Goal: Task Accomplishment & Management: Manage account settings

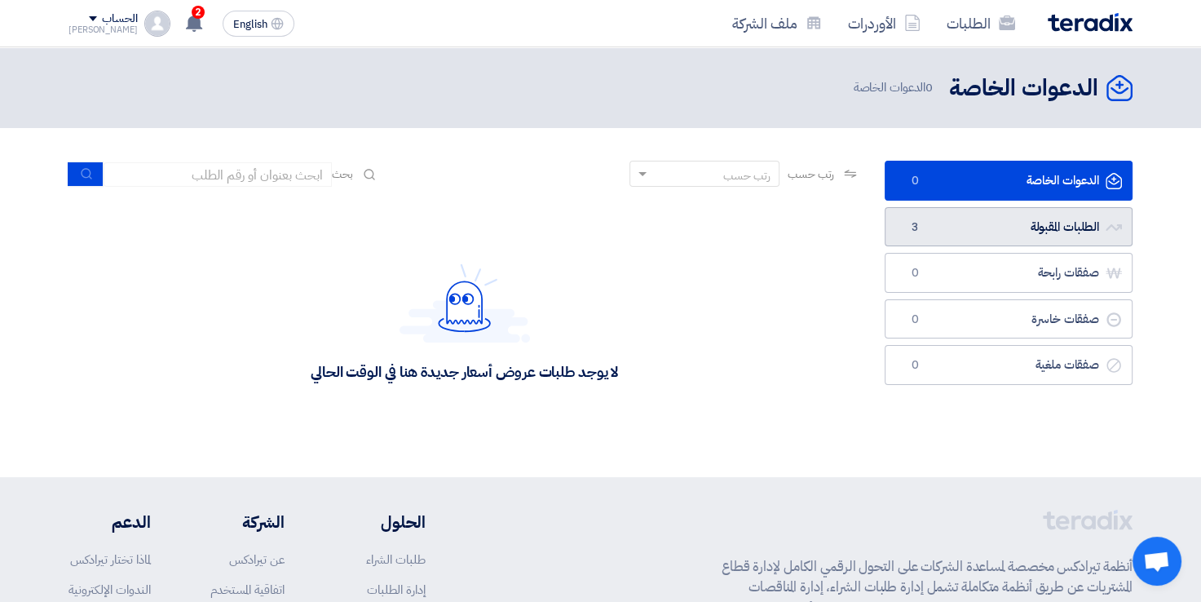
click at [990, 223] on link "الطلبات المقبولة الطلبات المقبولة 3" at bounding box center [1009, 227] width 248 height 40
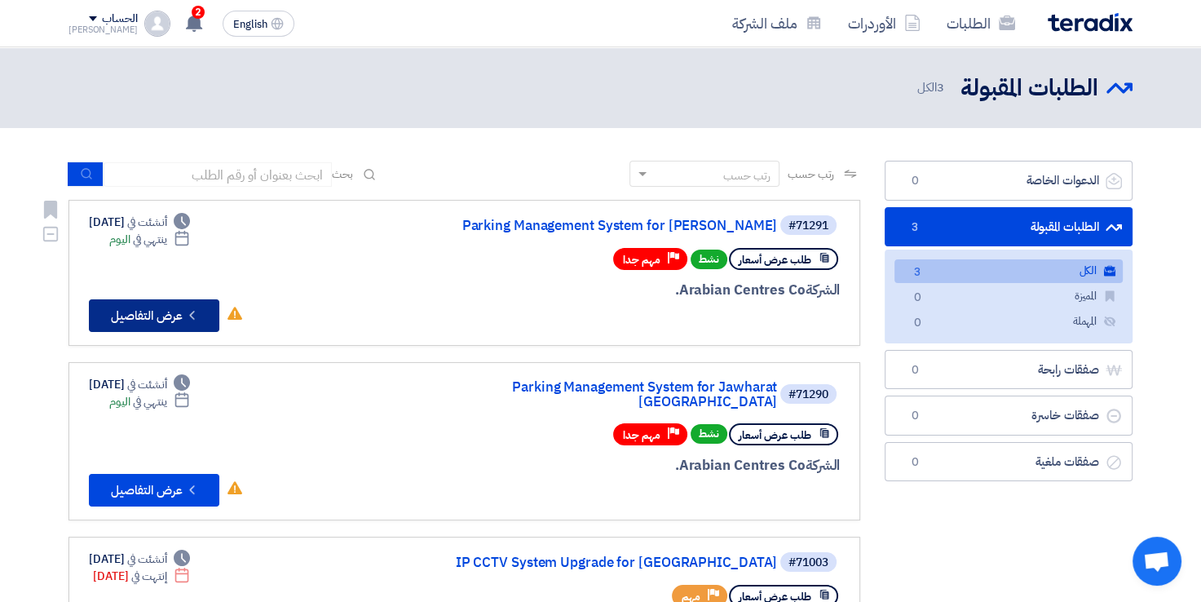
drag, startPoint x: 188, startPoint y: 310, endPoint x: 196, endPoint y: 321, distance: 12.9
click at [196, 321] on icon "Check details" at bounding box center [191, 314] width 15 height 15
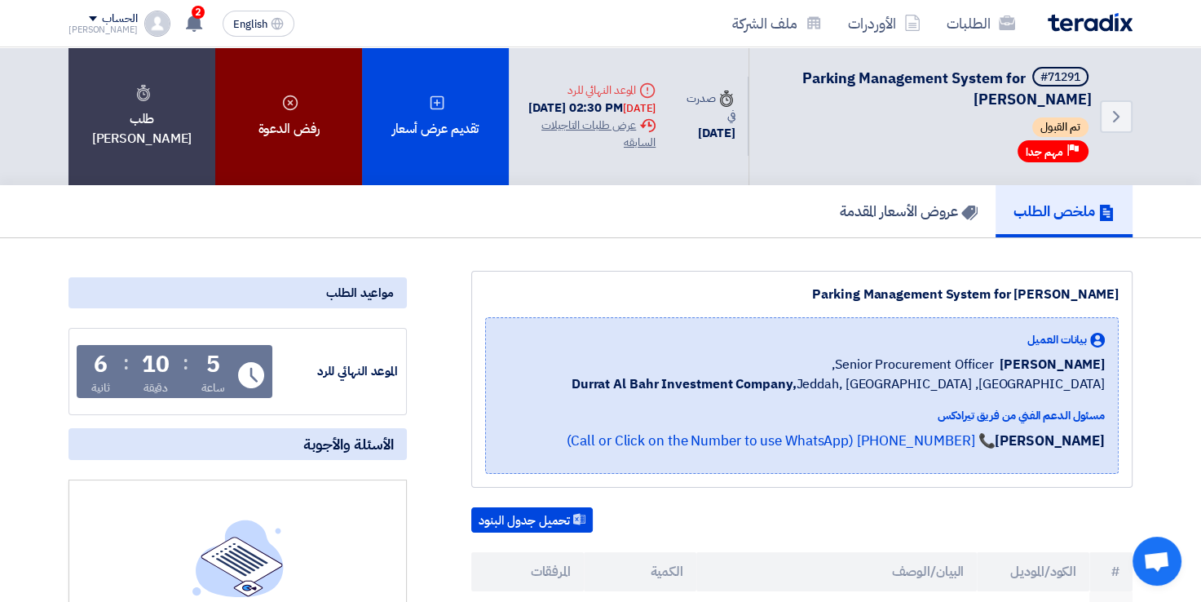
click at [259, 139] on div "رفض الدعوة" at bounding box center [288, 116] width 147 height 138
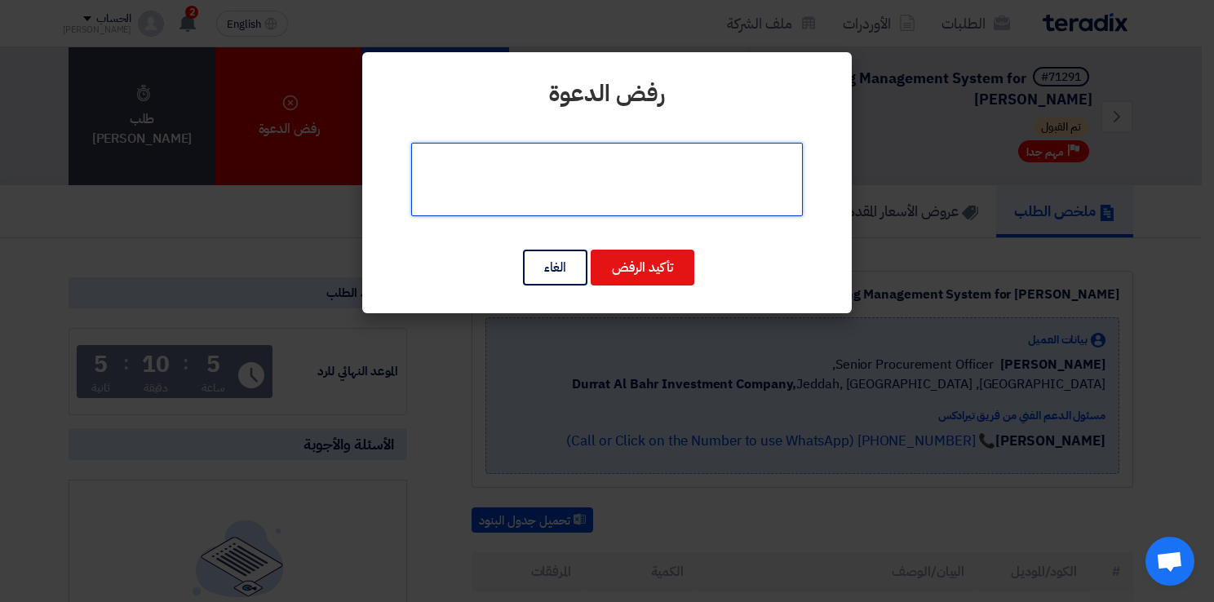
click at [701, 178] on textarea at bounding box center [606, 179] width 391 height 73
paste textarea "we need more time to extend 15 working days at least"
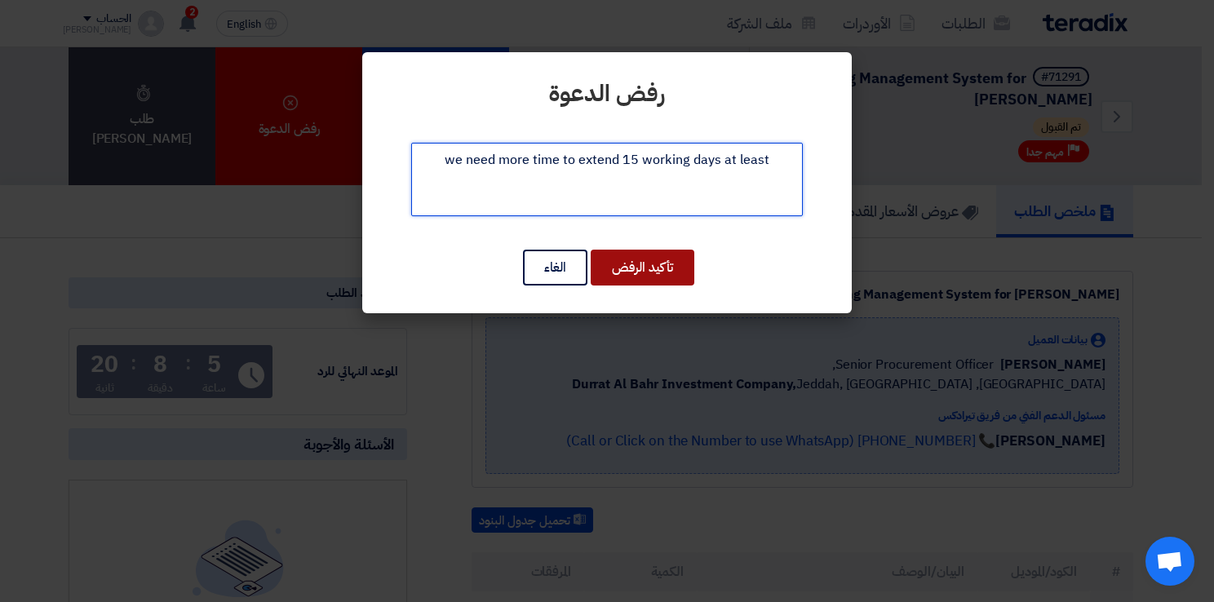
type textarea "we need more time to extend 15 working days at least"
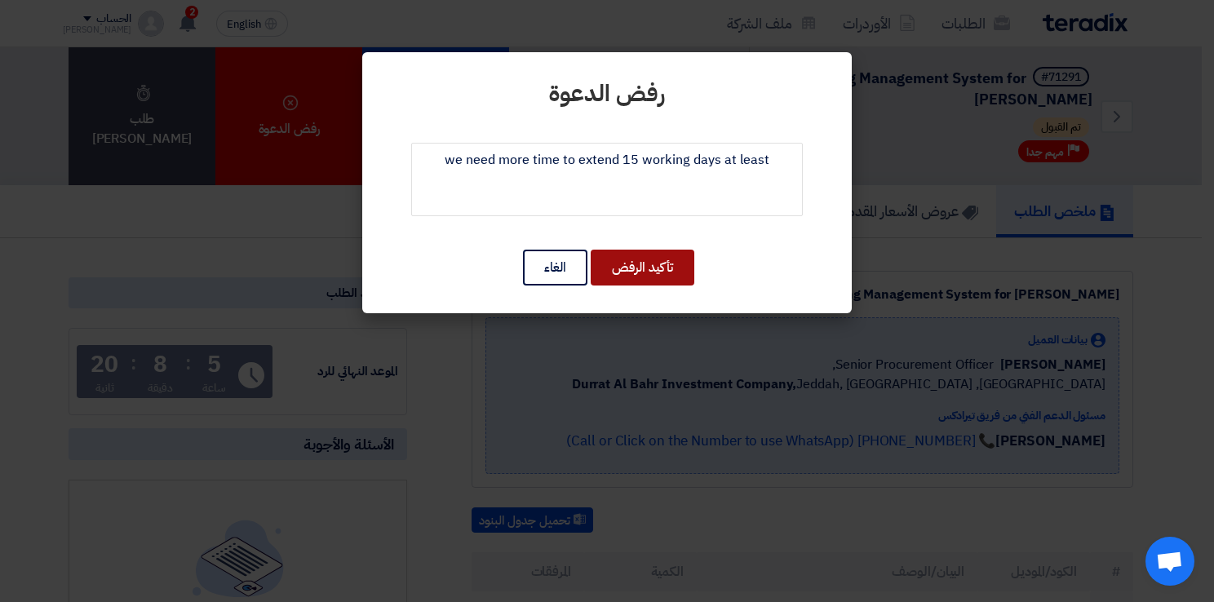
click at [642, 266] on button "تأكيد الرفض" at bounding box center [642, 268] width 104 height 36
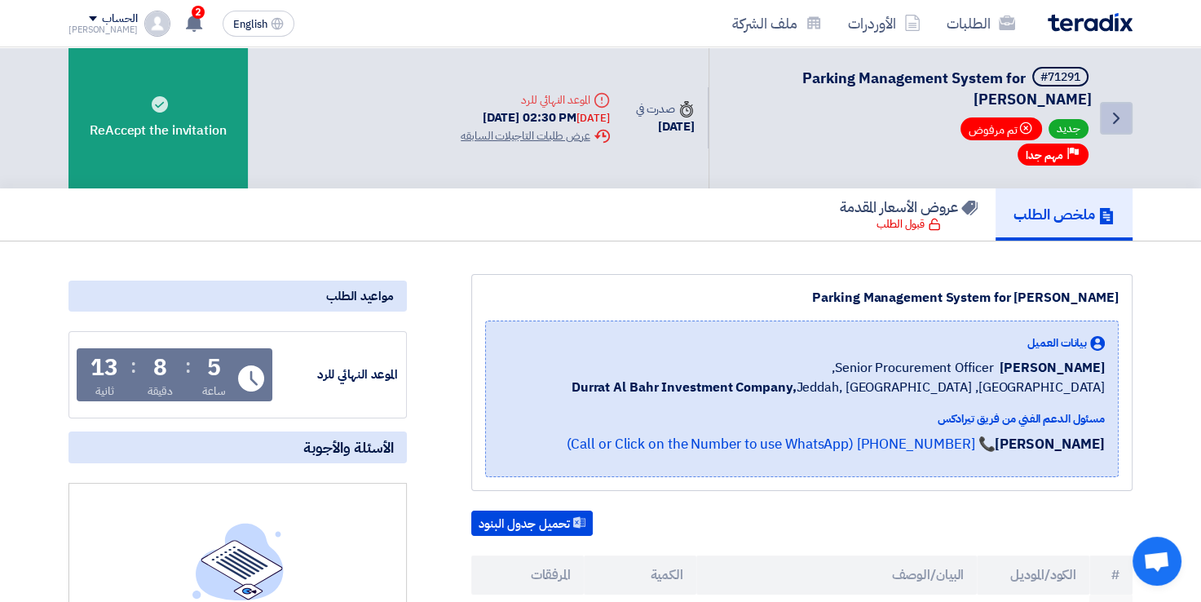
click at [1116, 105] on link "Back" at bounding box center [1116, 118] width 33 height 33
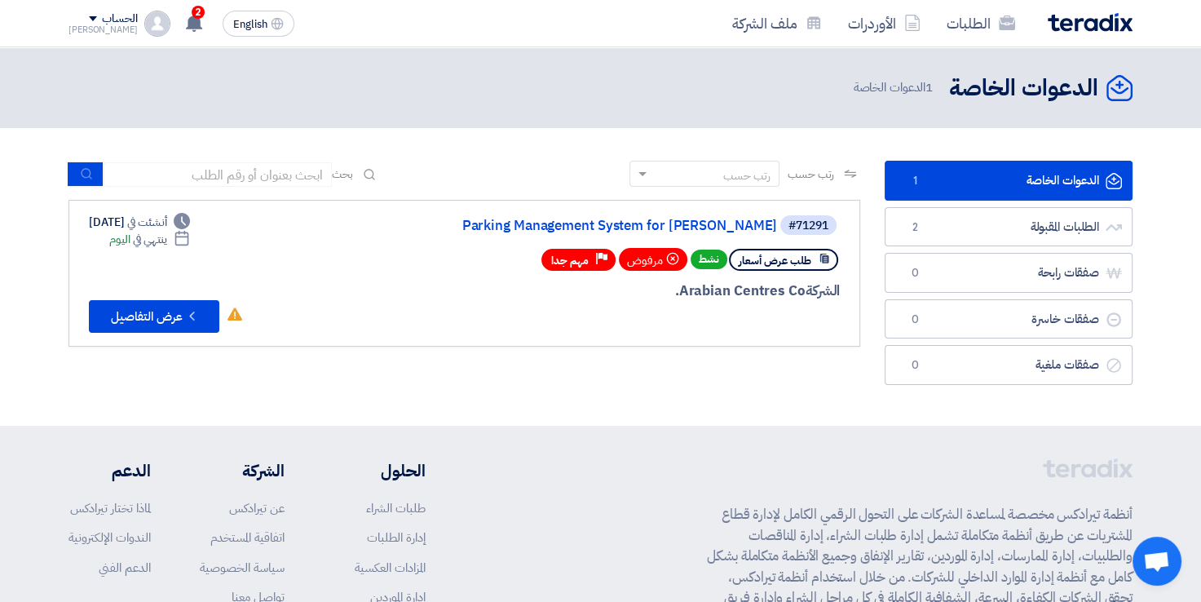
click at [929, 181] on link "الدعوات الخاصة الدعوات الخاصة 1" at bounding box center [1009, 181] width 248 height 40
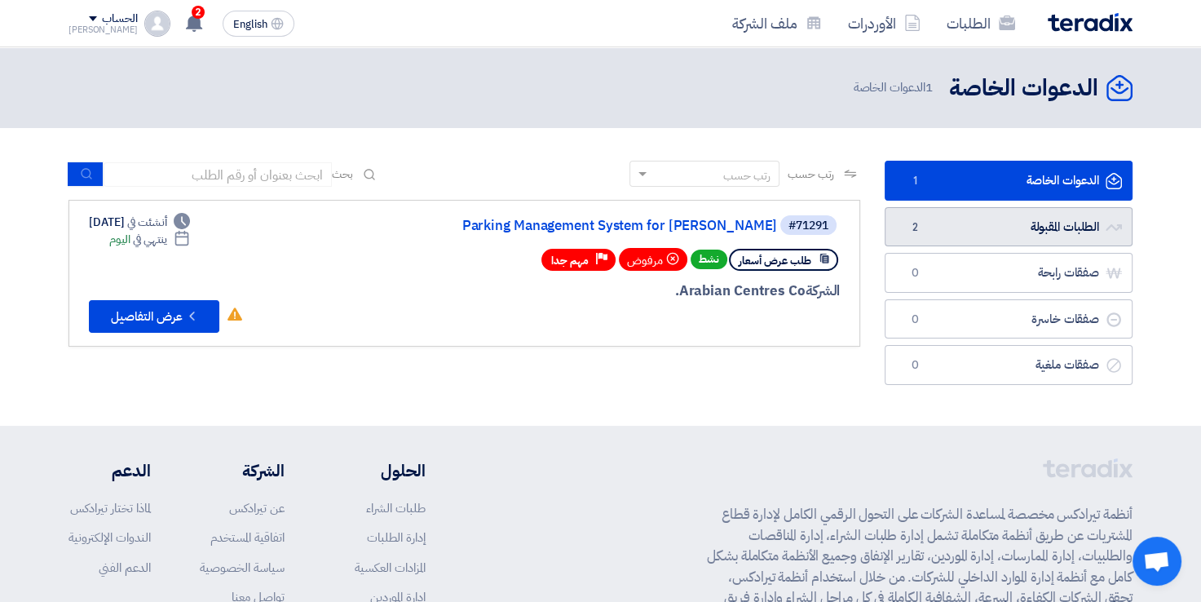
click at [978, 237] on link "الطلبات المقبولة الطلبات المقبولة 2" at bounding box center [1009, 227] width 248 height 40
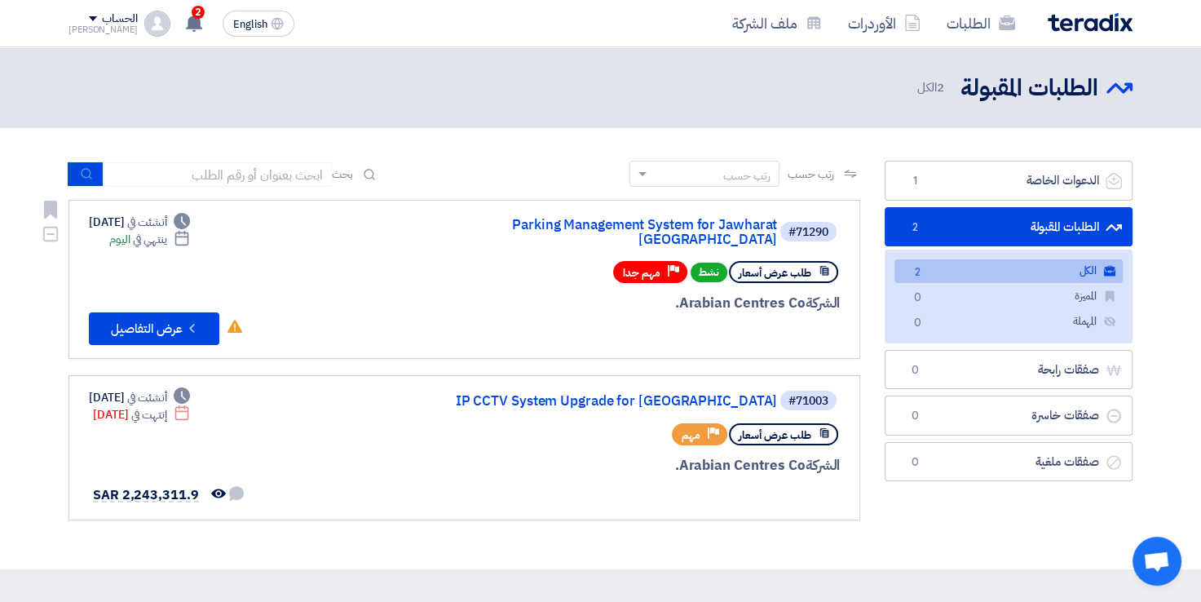
click at [419, 277] on div "#71290 Parking Management System for Jawharat Riyadh طلب عرض أسعار نشط Priority…" at bounding box center [464, 279] width 751 height 131
click at [923, 184] on span "1" at bounding box center [915, 181] width 20 height 16
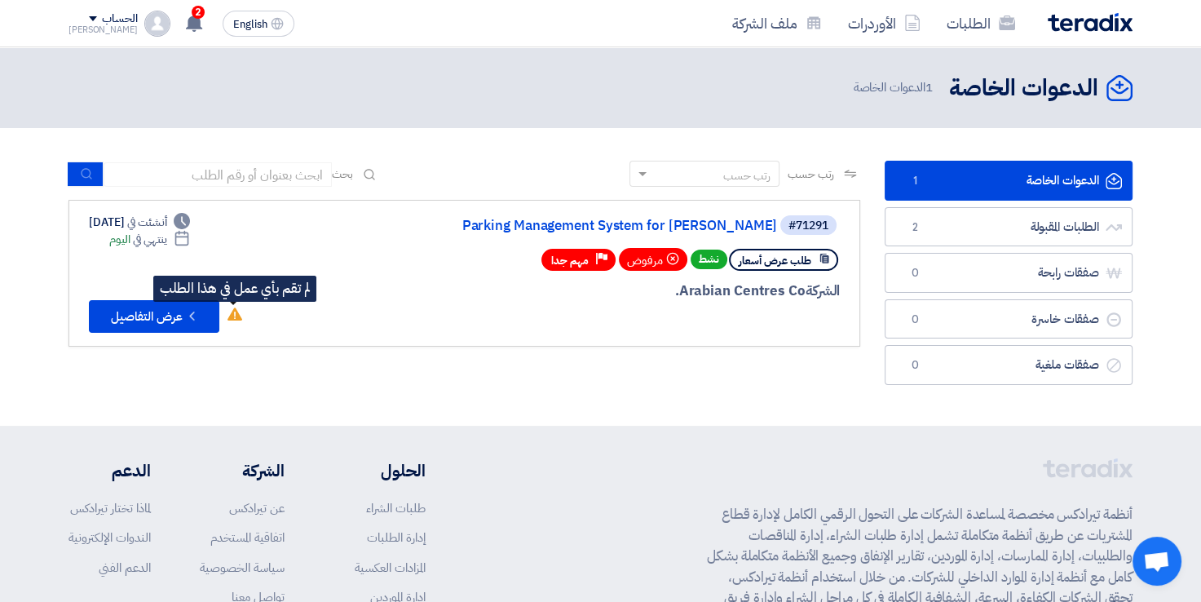
click at [237, 308] on icon "لم تقم بأي عمل في هذا الطلب" at bounding box center [235, 314] width 15 height 15
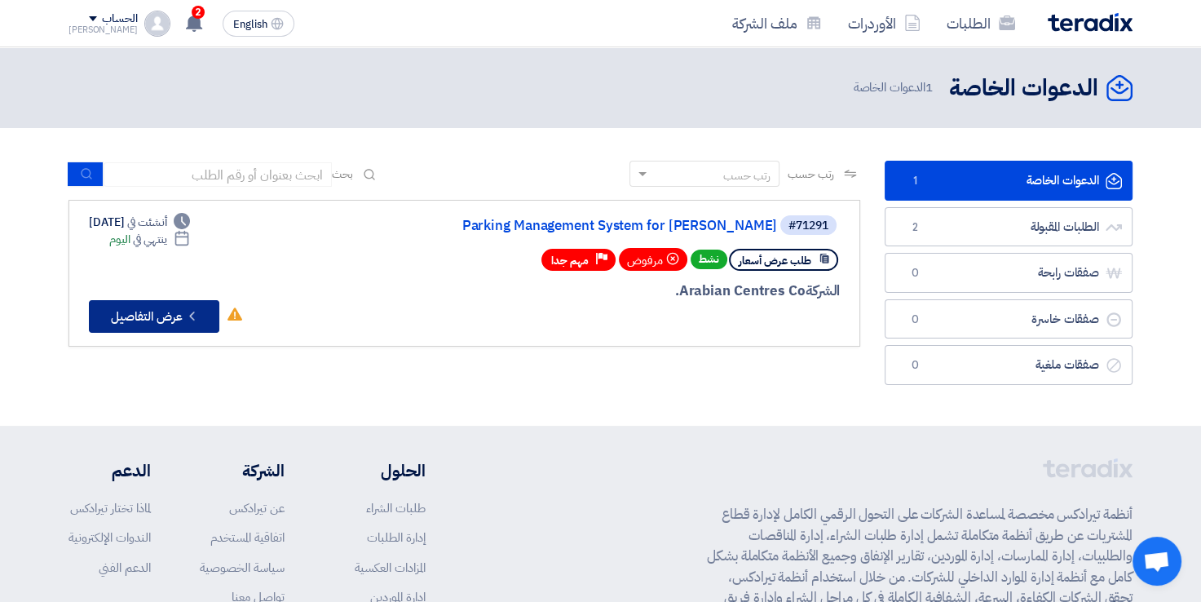
click at [198, 316] on icon "Check details" at bounding box center [191, 315] width 15 height 15
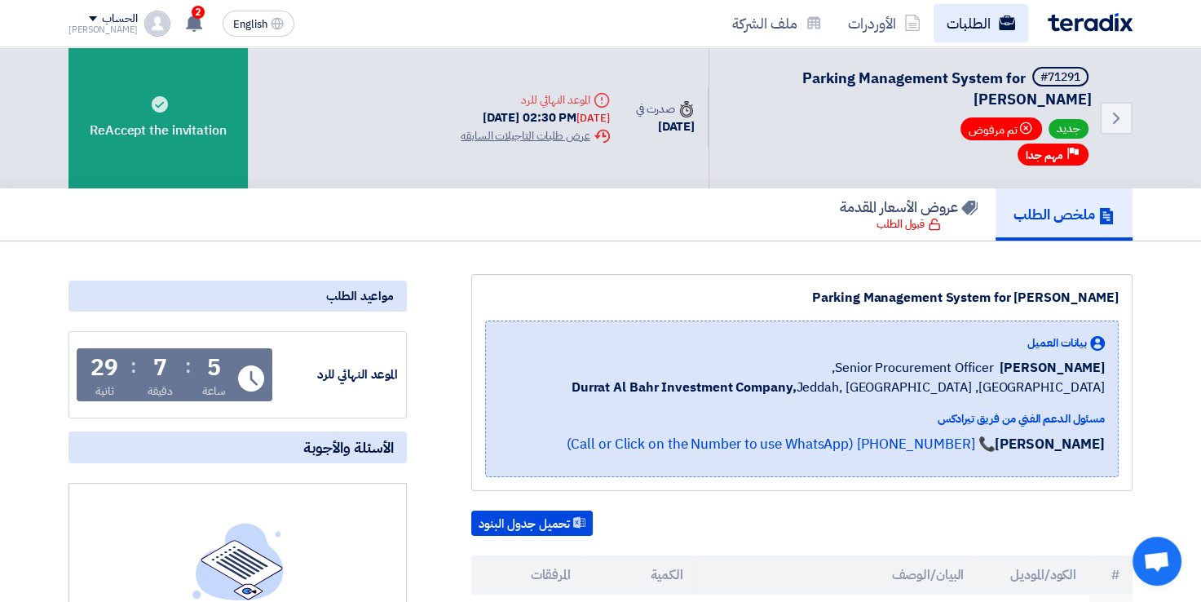
click at [995, 21] on link "الطلبات" at bounding box center [981, 23] width 95 height 38
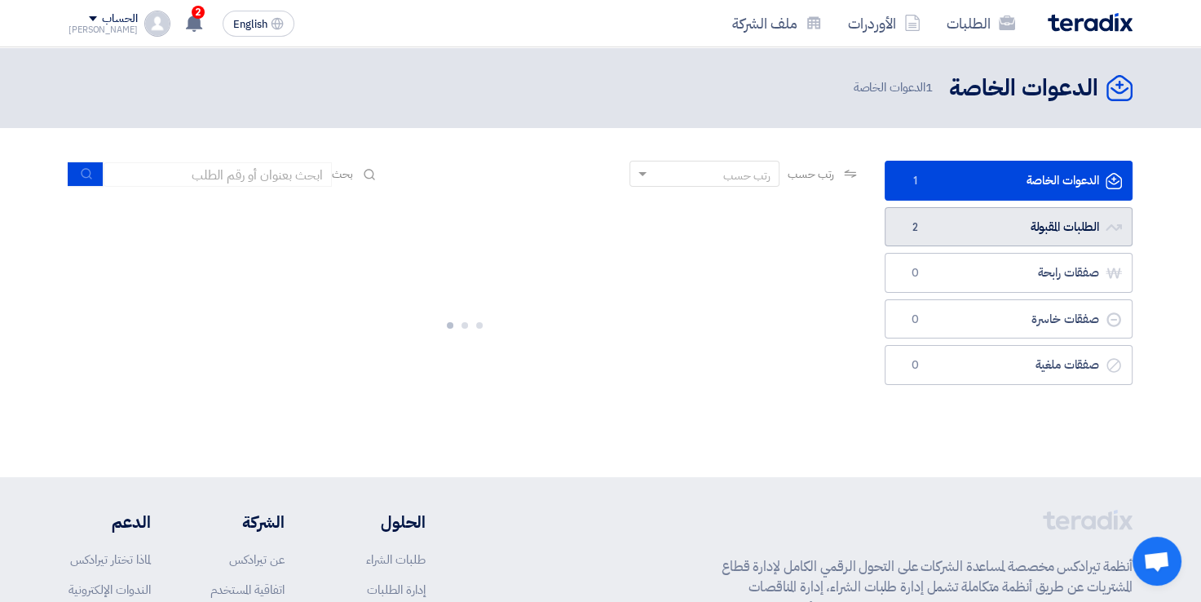
click at [1031, 223] on link "الطلبات المقبولة الطلبات المقبولة 2" at bounding box center [1009, 227] width 248 height 40
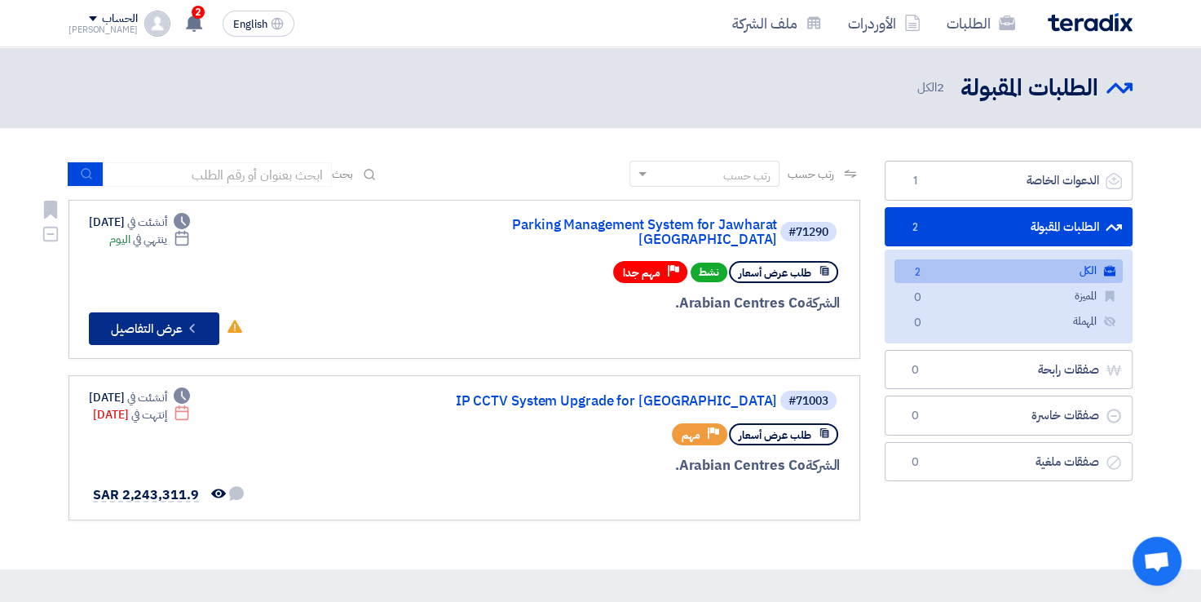
click at [192, 321] on icon "Check details" at bounding box center [191, 328] width 15 height 15
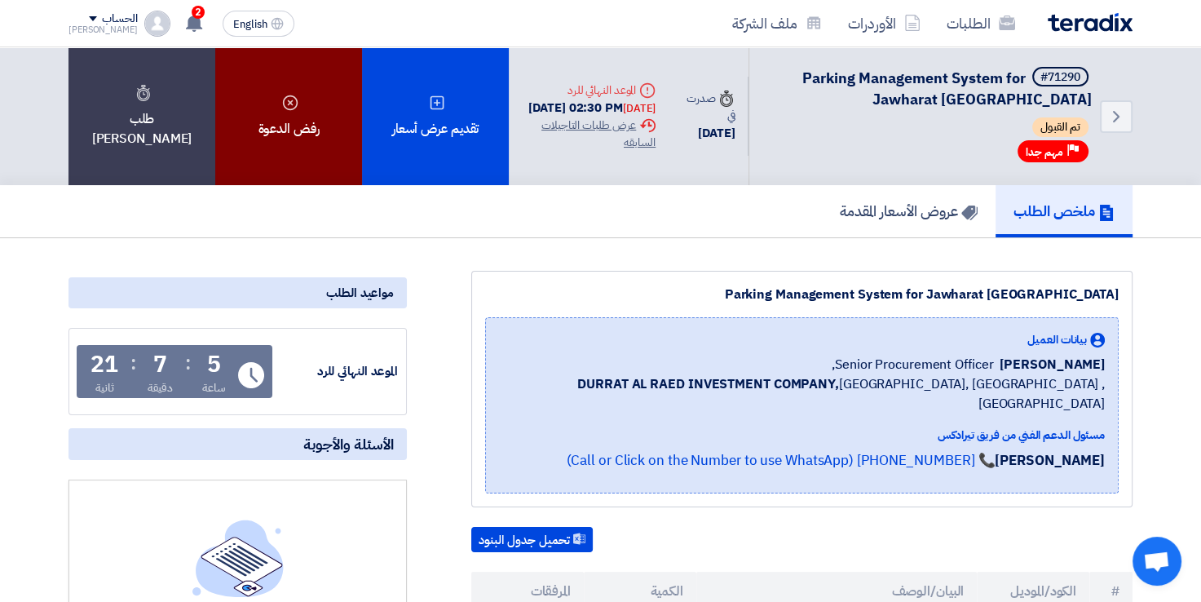
click at [303, 116] on div "رفض الدعوة" at bounding box center [288, 116] width 147 height 138
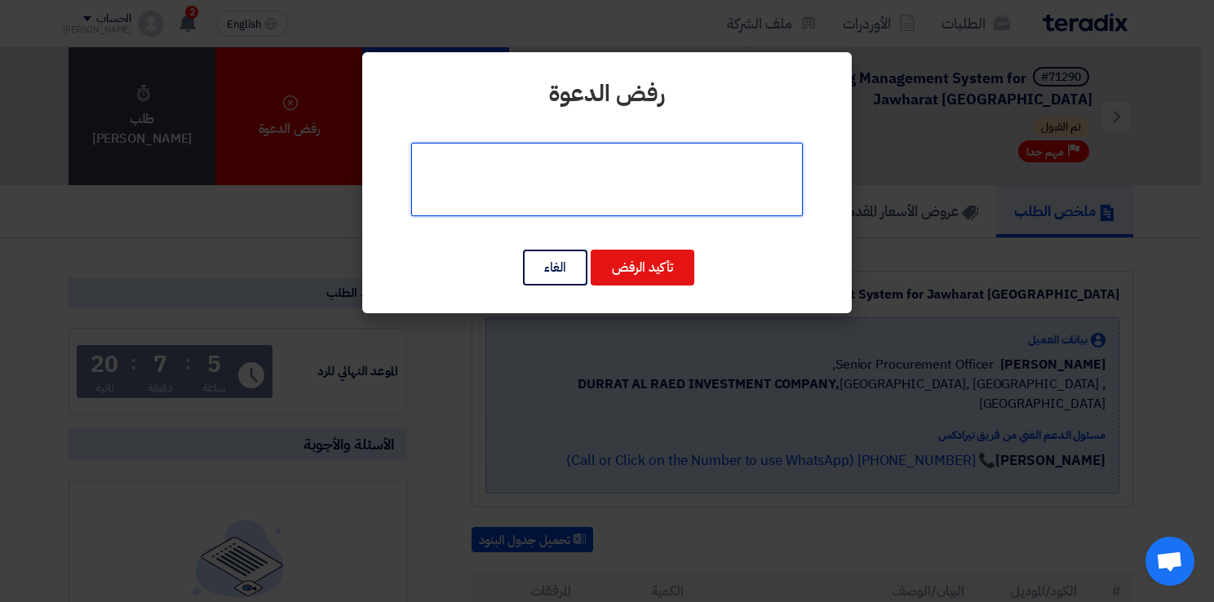
click at [608, 173] on textarea at bounding box center [606, 179] width 391 height 73
paste textarea "we need more time to extend 15 working days at least"
click at [464, 167] on textarea at bounding box center [606, 179] width 391 height 73
type textarea "need more time to extend 15 working days at least"
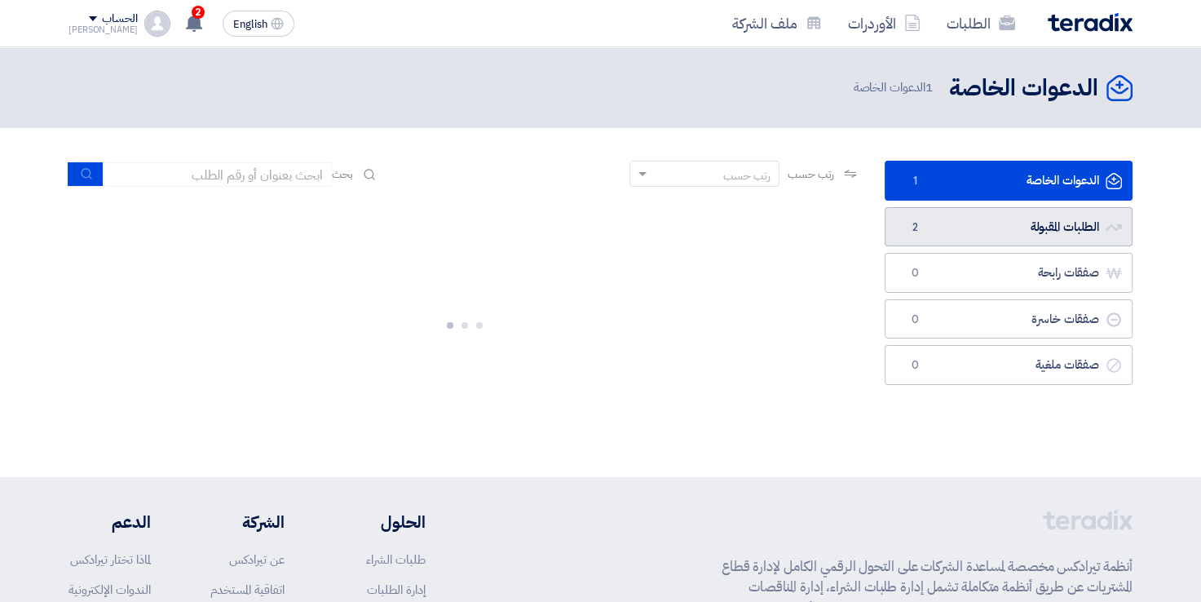
click at [974, 227] on link "الطلبات المقبولة الطلبات المقبولة 2" at bounding box center [1009, 227] width 248 height 40
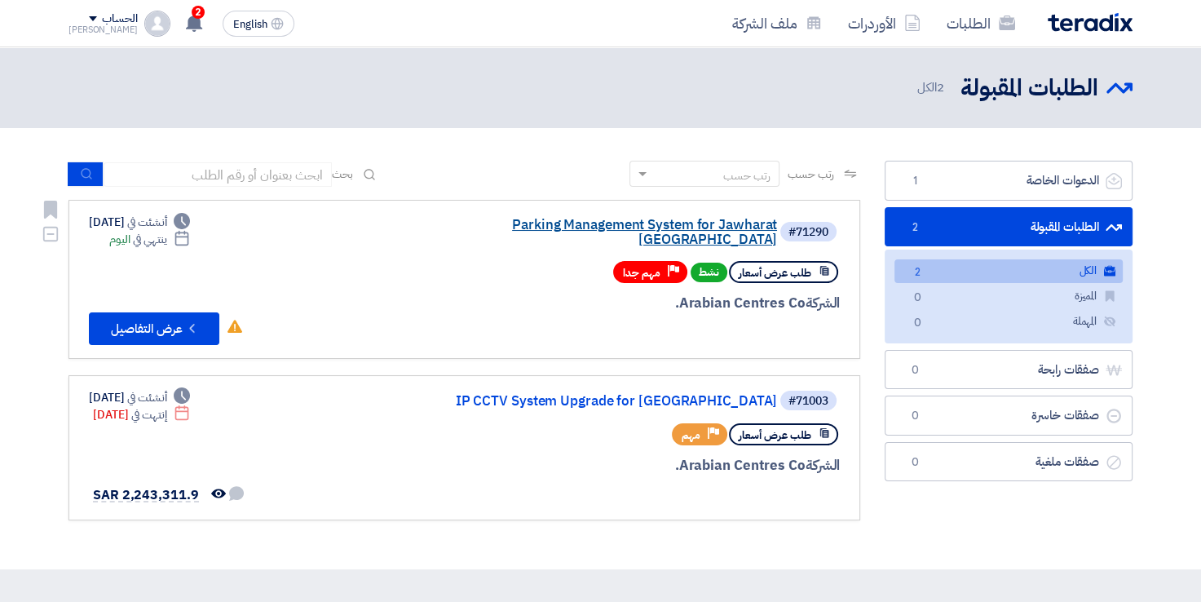
click at [590, 218] on link "Parking Management System for Jawharat [GEOGRAPHIC_DATA]" at bounding box center [614, 232] width 326 height 29
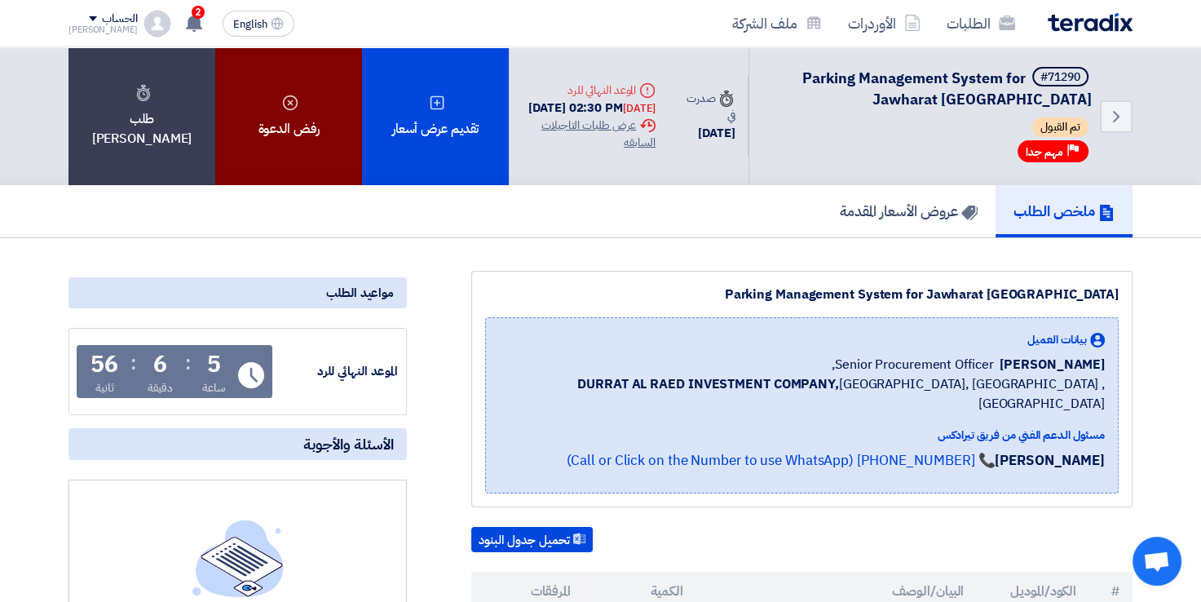
click at [338, 121] on div "رفض الدعوة" at bounding box center [288, 116] width 147 height 138
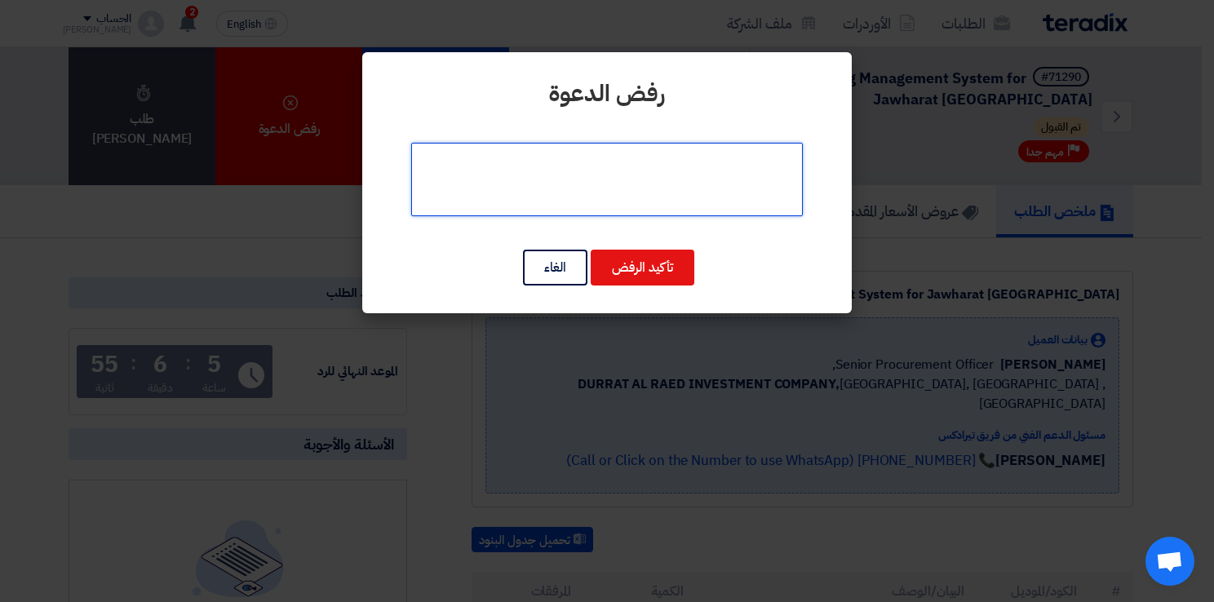
click at [584, 201] on textarea at bounding box center [606, 179] width 391 height 73
paste textarea "we need more time to extend 15 working days at least"
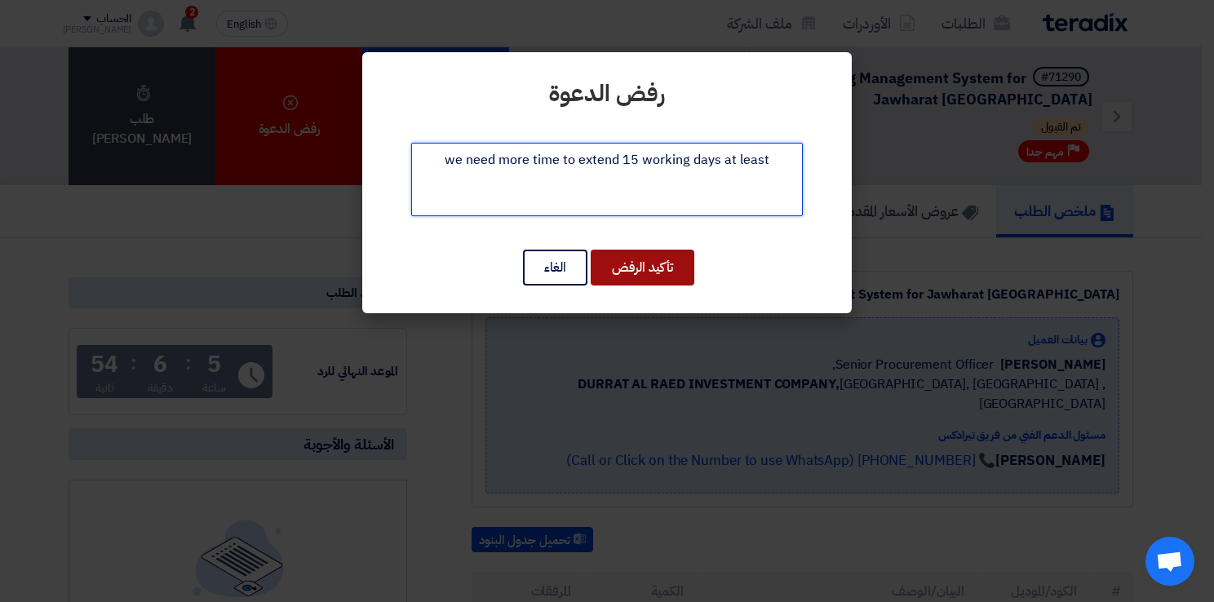
type textarea "we need more time to extend 15 working days at least"
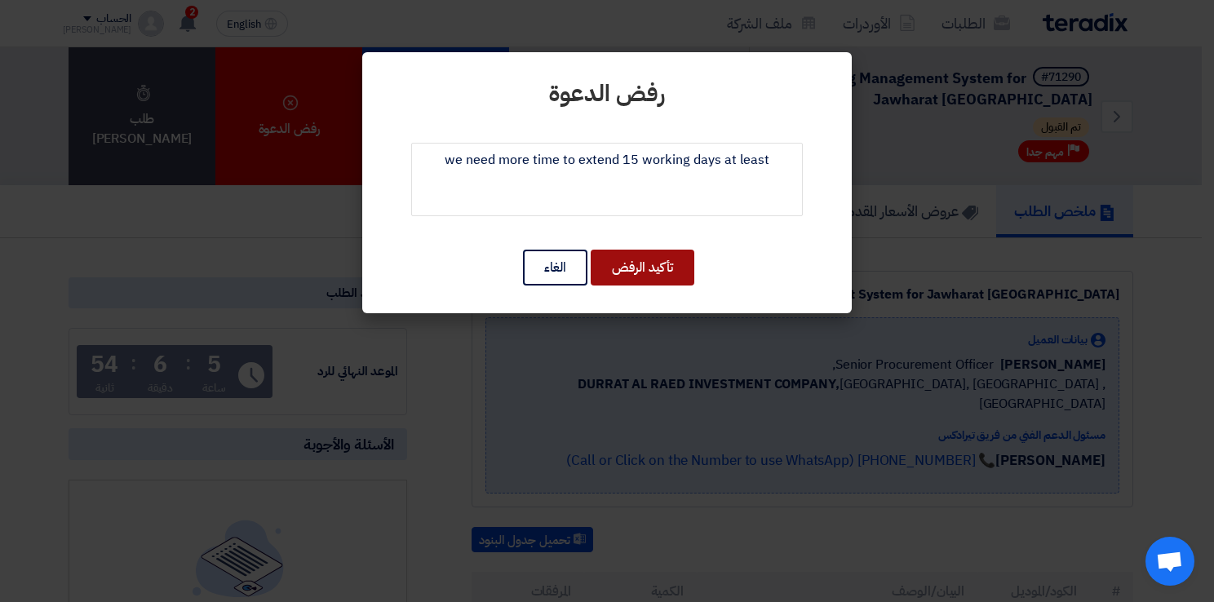
click at [660, 260] on button "تأكيد الرفض" at bounding box center [642, 268] width 104 height 36
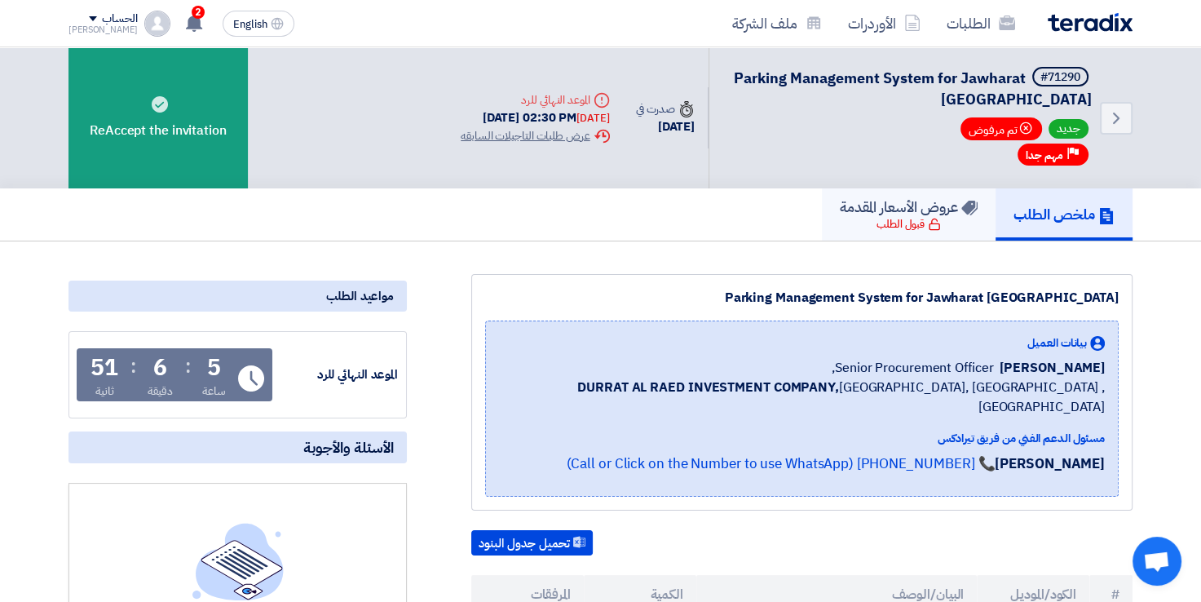
click at [894, 222] on div "قبول الطلب" at bounding box center [909, 224] width 64 height 16
click at [186, 21] on use at bounding box center [194, 23] width 16 height 18
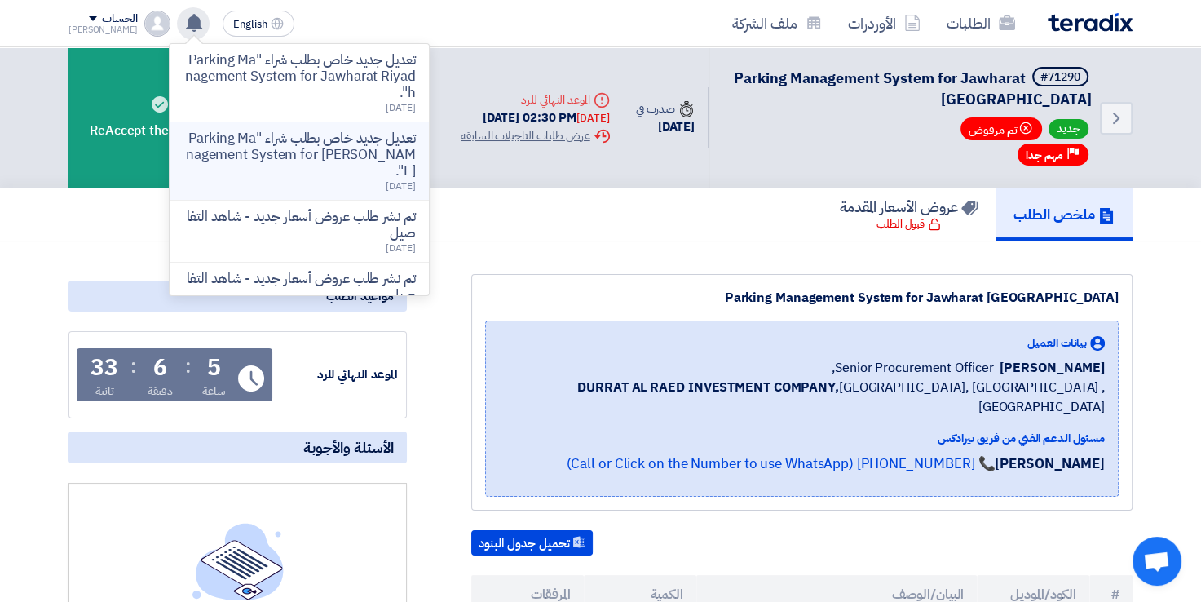
click at [301, 168] on p "تعديل جديد خاص بطلب شراء "Parking Management System for [PERSON_NAME]"." at bounding box center [299, 154] width 233 height 49
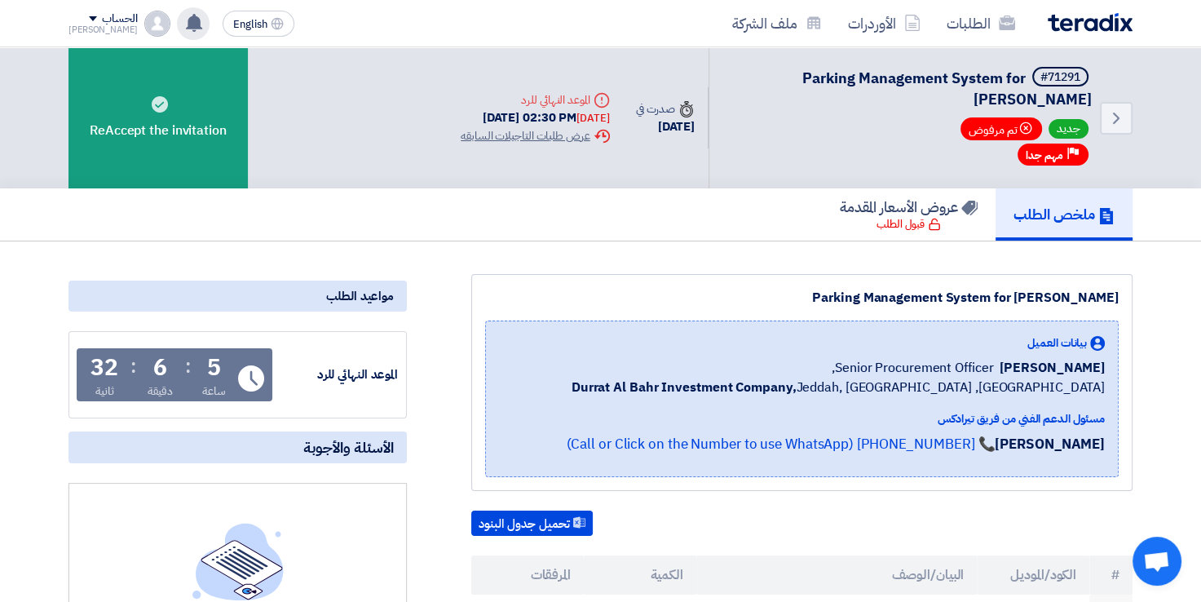
click at [185, 14] on icon at bounding box center [194, 23] width 18 height 18
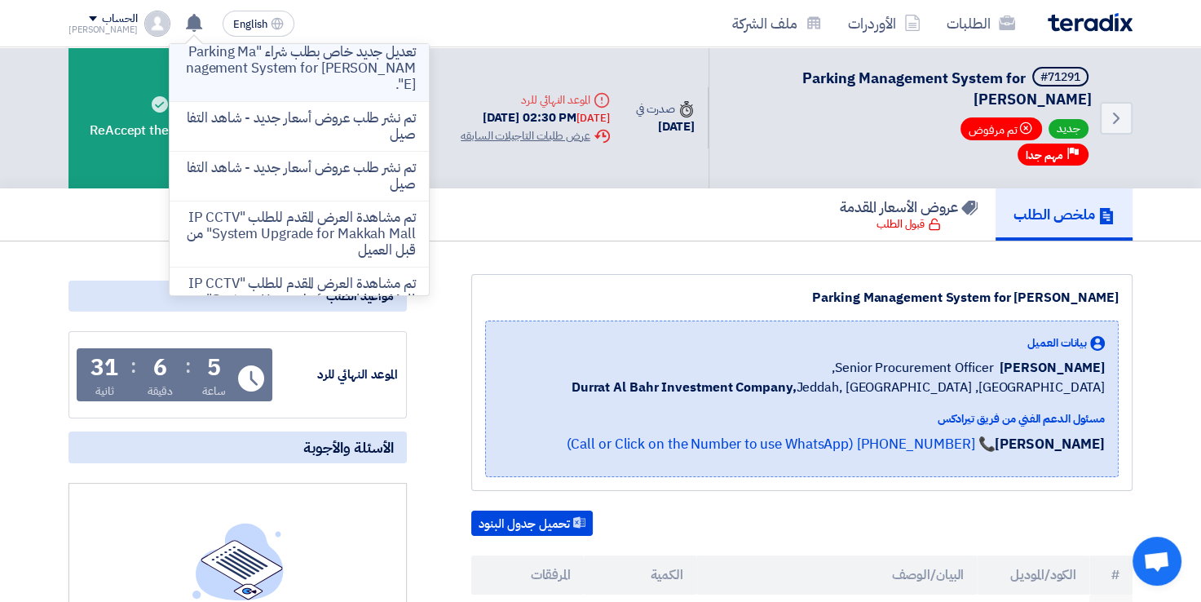
scroll to position [78, 0]
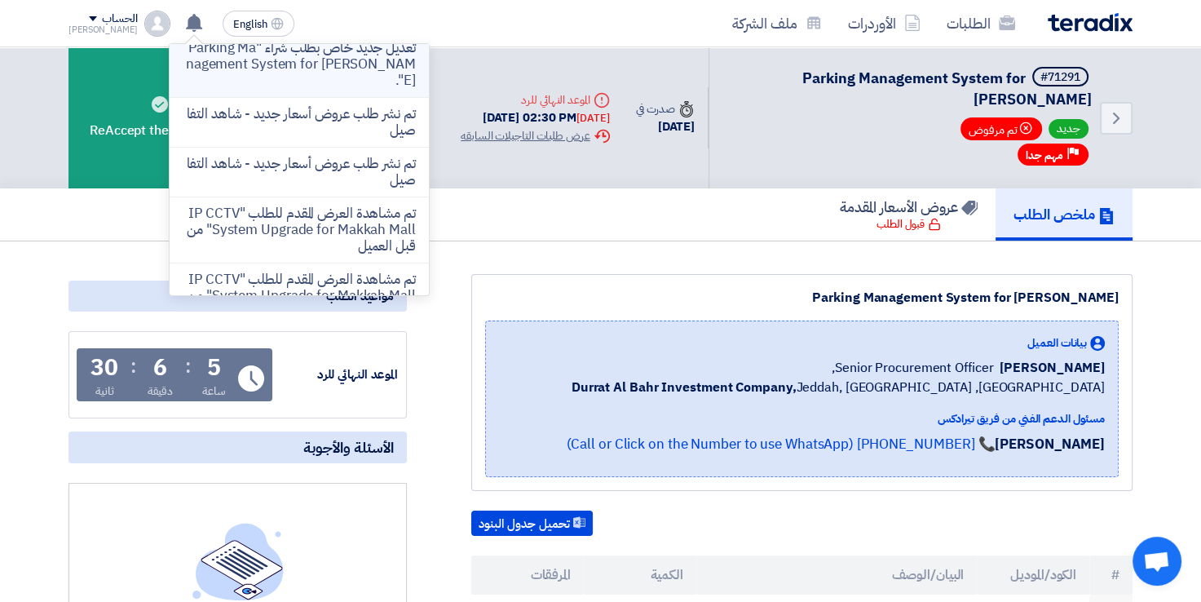
click at [294, 172] on p "تم نشر طلب عروض أسعار جديد - شاهد التفاصيل" at bounding box center [299, 172] width 233 height 33
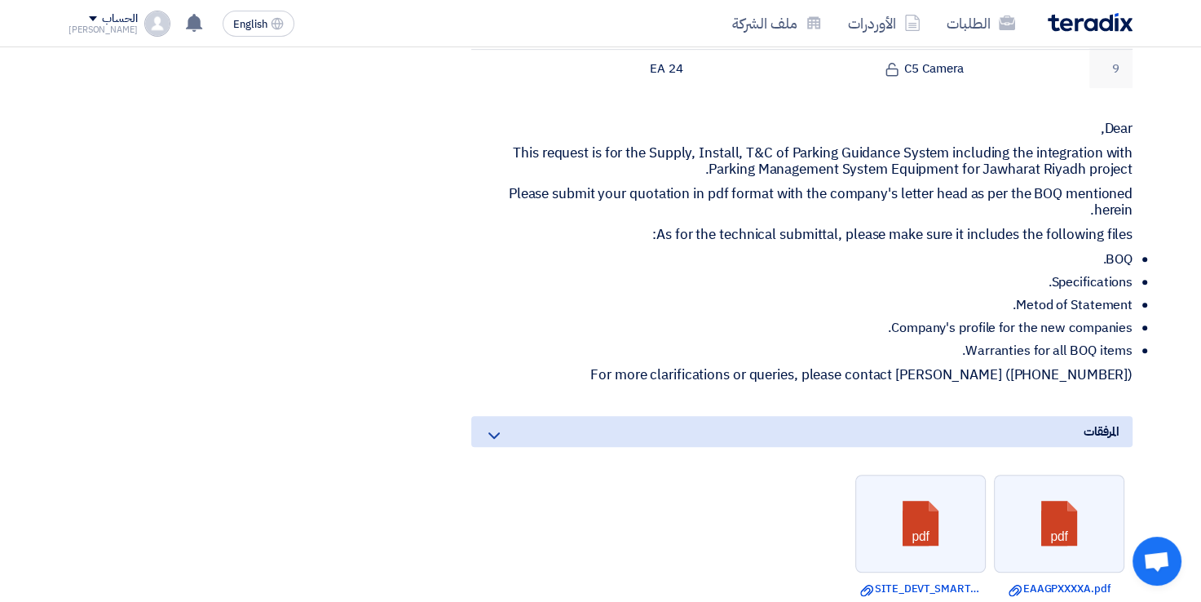
scroll to position [877, 0]
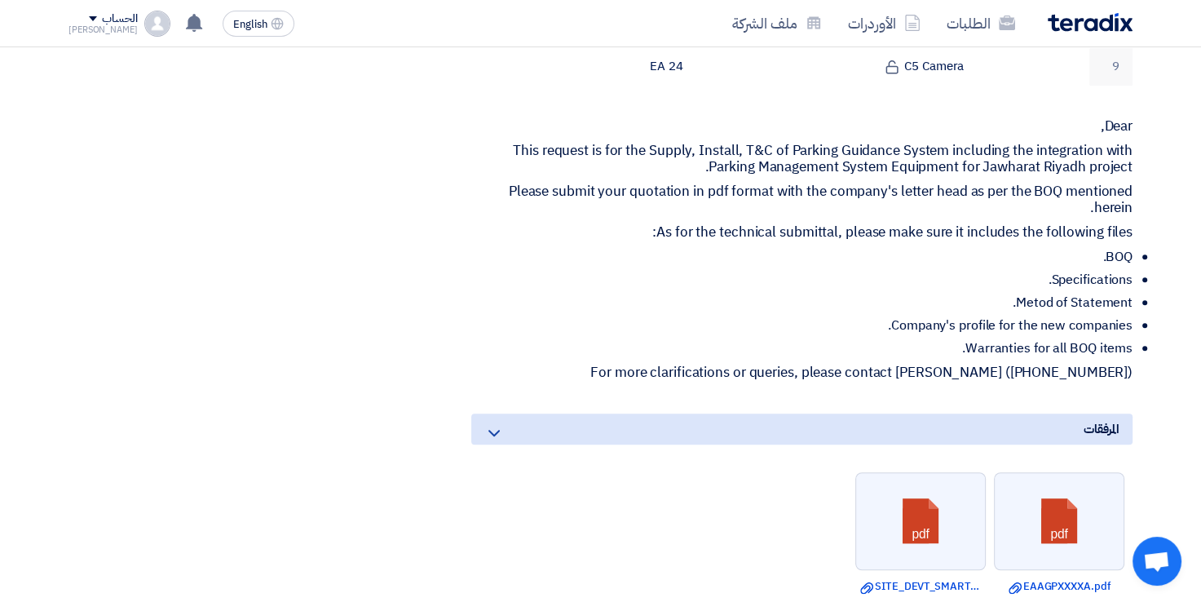
click at [842, 290] on ul "BOQ. Specifications. Metod of Statement. Company's profile for the new companie…" at bounding box center [801, 303] width 661 height 108
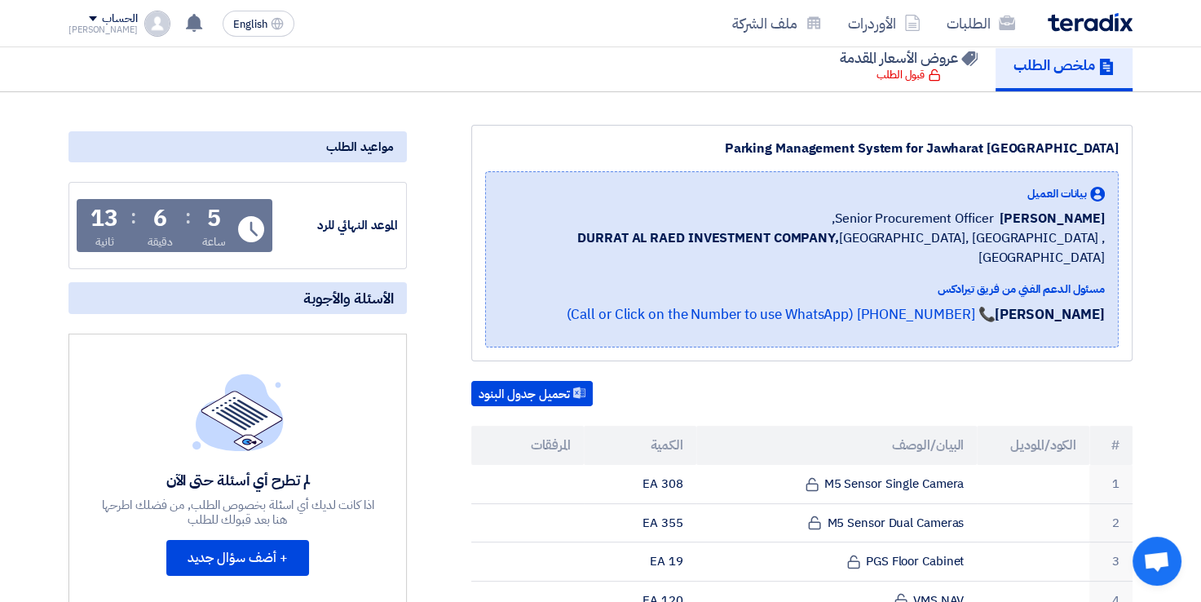
scroll to position [0, 0]
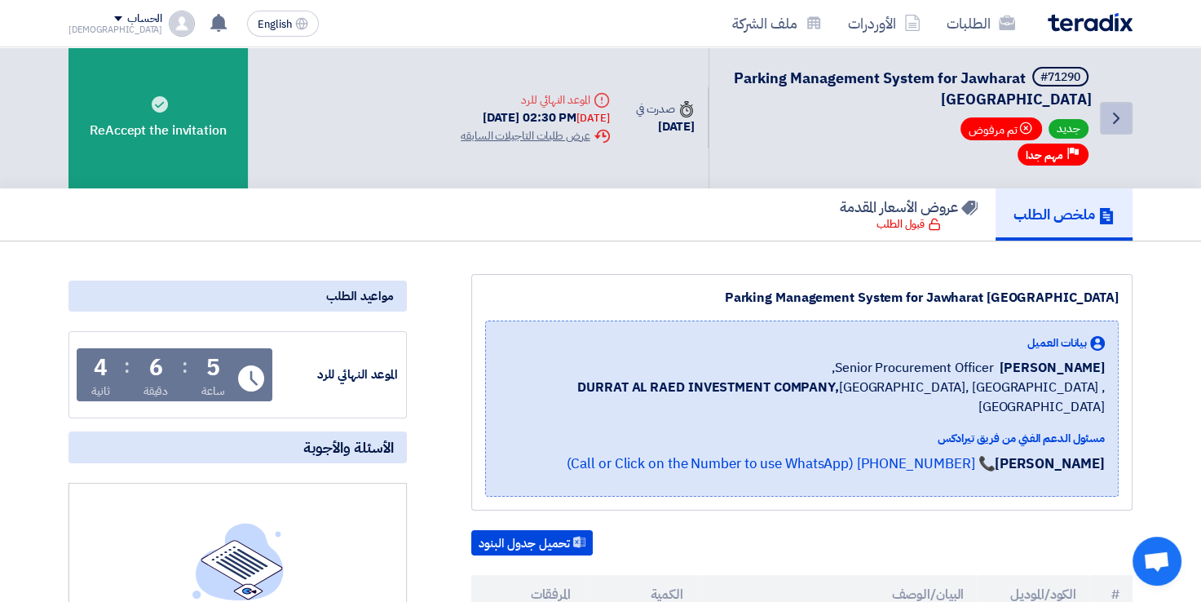
click at [1119, 122] on icon "Back" at bounding box center [1117, 118] width 20 height 20
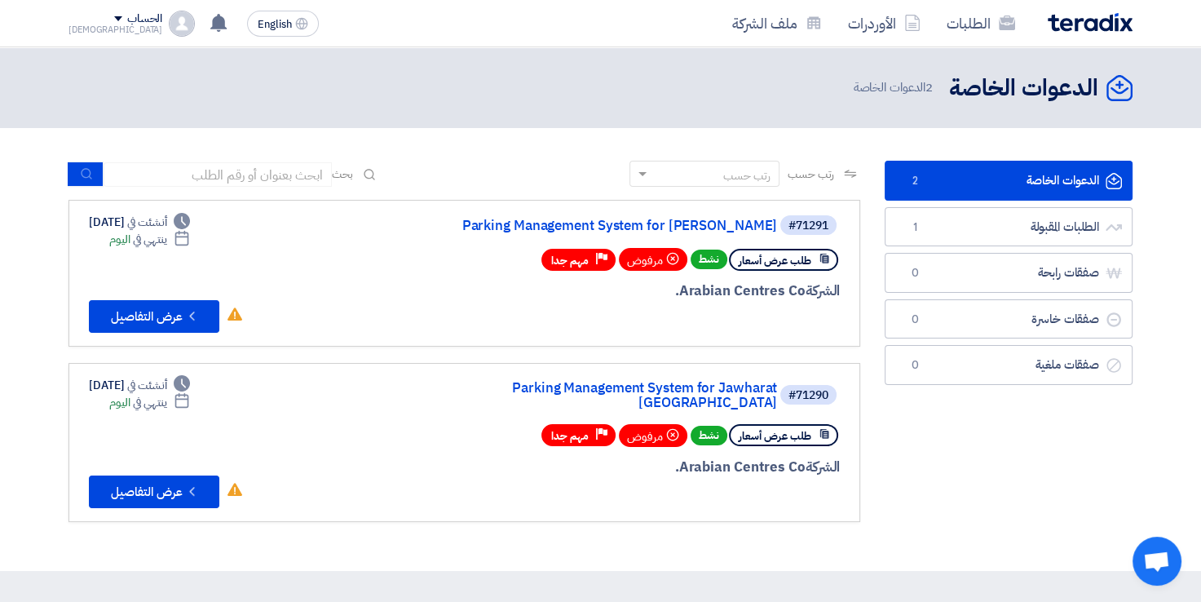
click at [692, 170] on div "رتب حسب" at bounding box center [715, 174] width 128 height 20
click at [571, 148] on section "الدعوات الخاصة الدعوات الخاصة 2 الطلبات المقبولة الطلبات المقبولة 1 صفقات رابحة…" at bounding box center [600, 349] width 1201 height 443
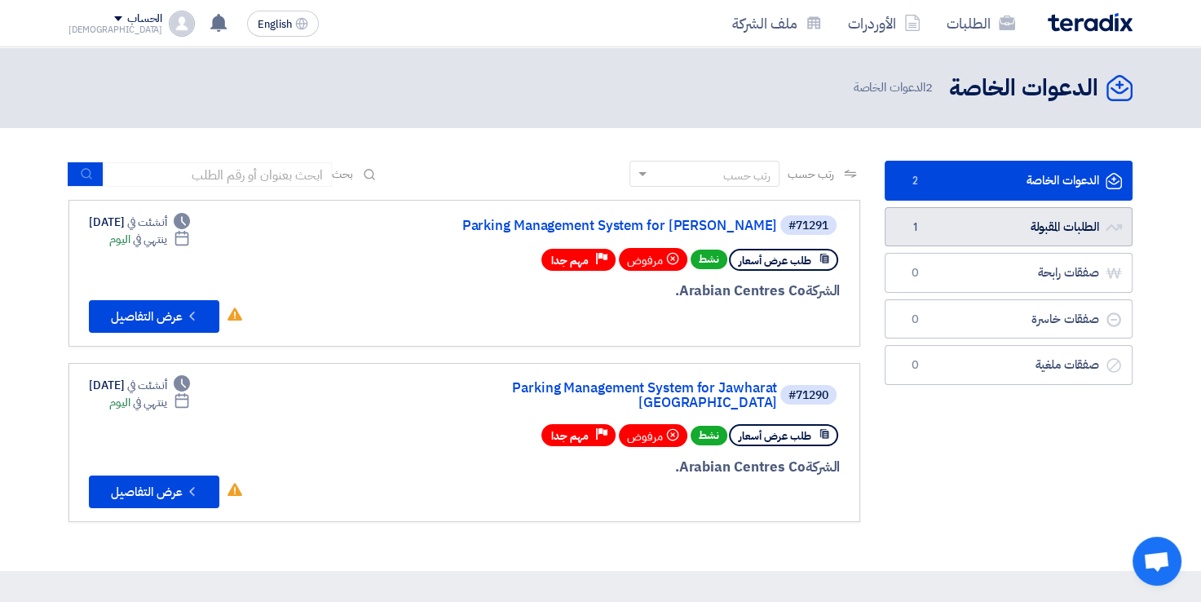
click at [1008, 230] on link "الطلبات المقبولة الطلبات المقبولة 1" at bounding box center [1009, 227] width 248 height 40
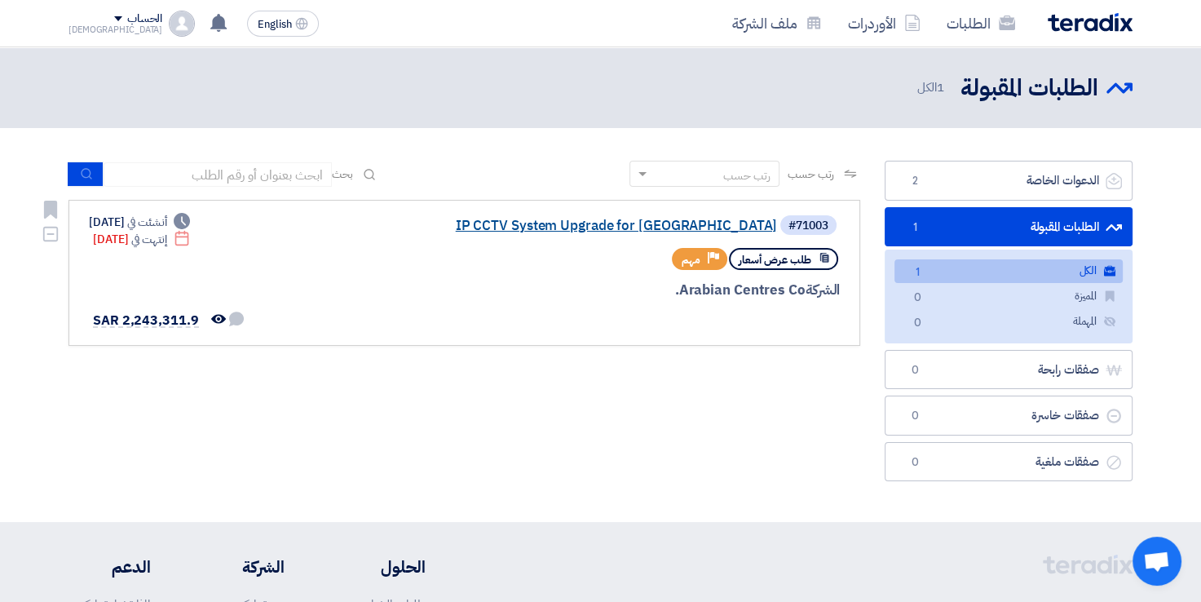
click at [568, 228] on link "IP CCTV System Upgrade for [GEOGRAPHIC_DATA]" at bounding box center [614, 226] width 326 height 15
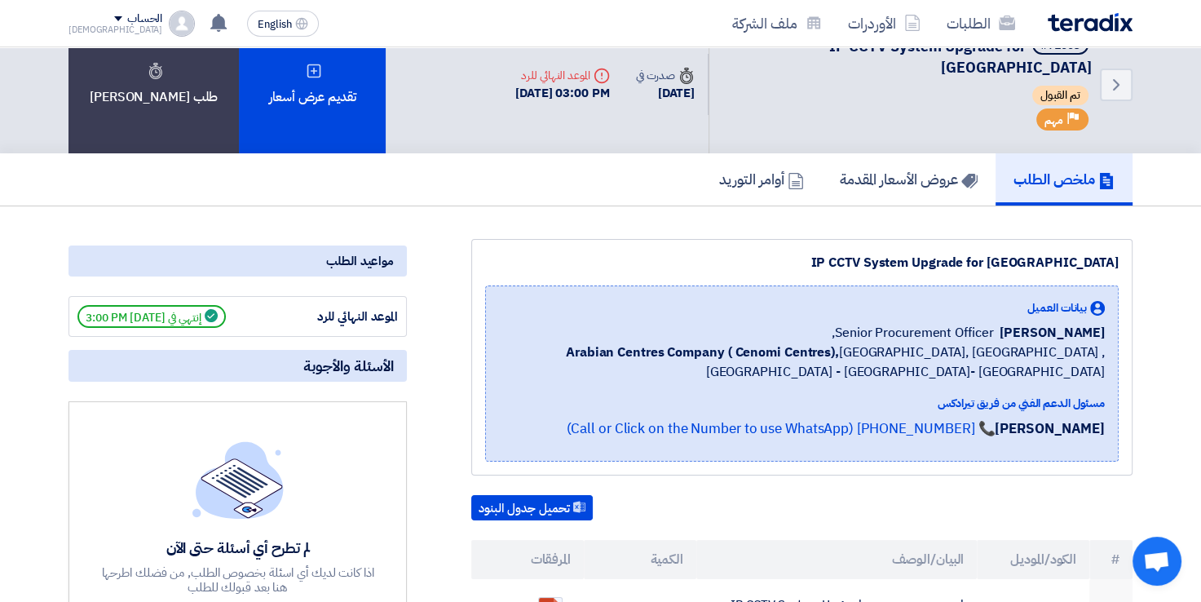
scroll to position [29, 0]
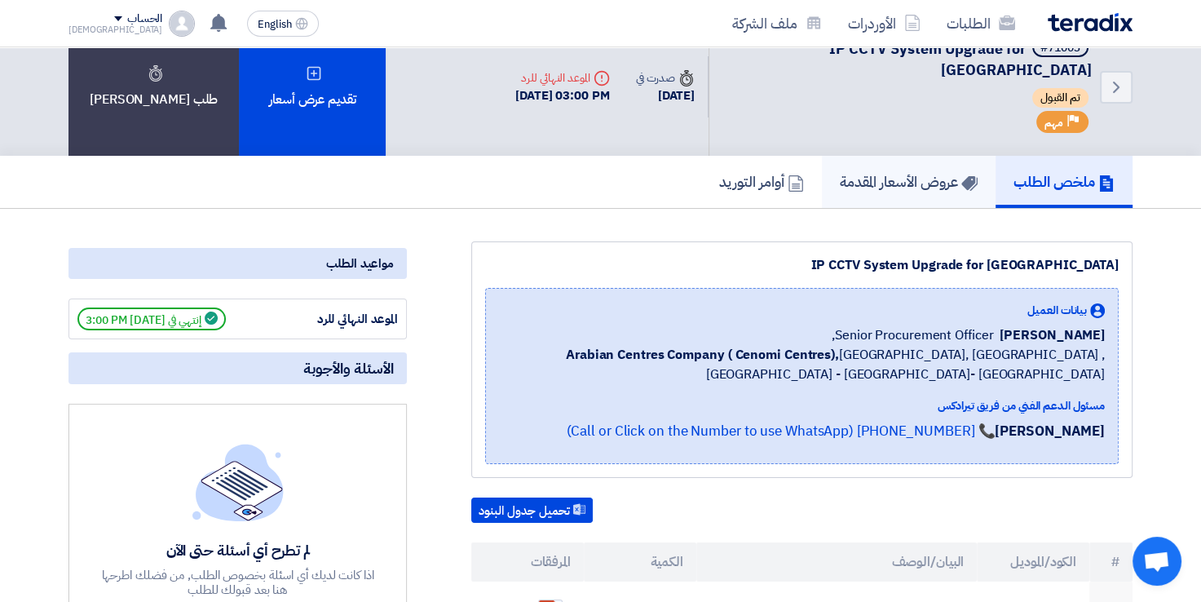
click at [888, 172] on h5 "عروض الأسعار المقدمة" at bounding box center [909, 181] width 138 height 19
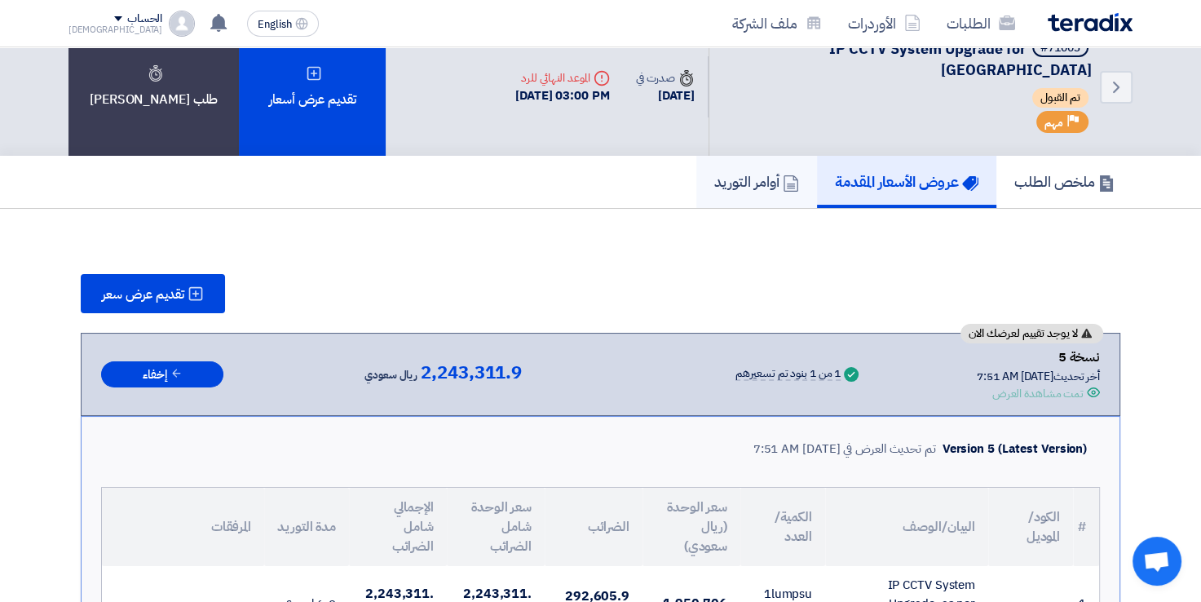
click at [754, 172] on h5 "أوامر التوريد" at bounding box center [756, 181] width 85 height 19
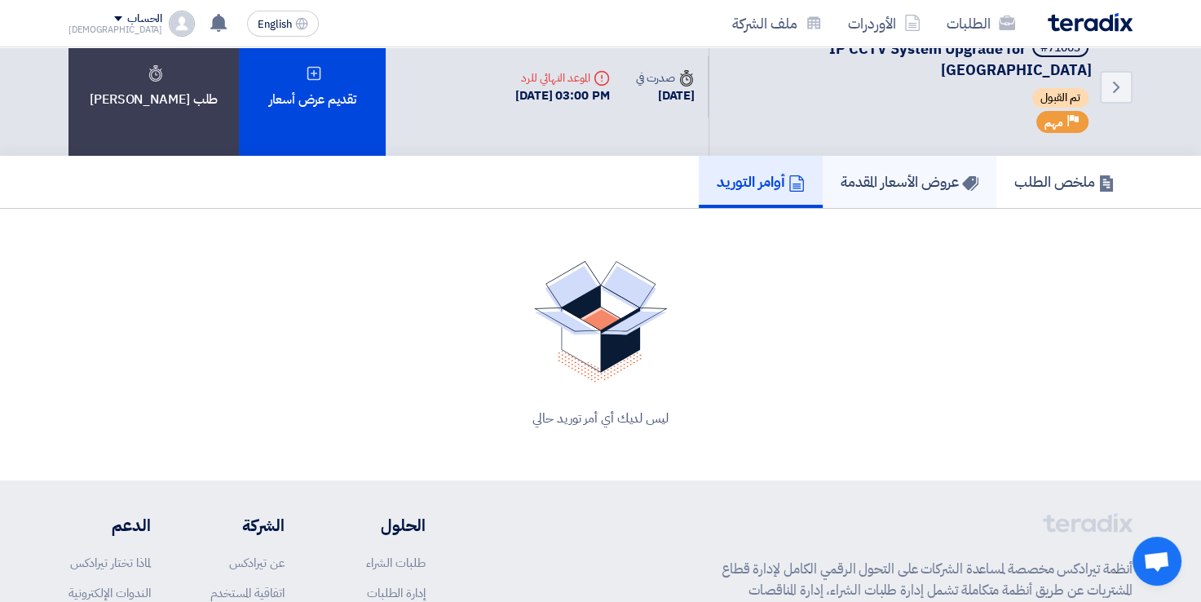
click at [931, 172] on h5 "عروض الأسعار المقدمة" at bounding box center [910, 181] width 138 height 19
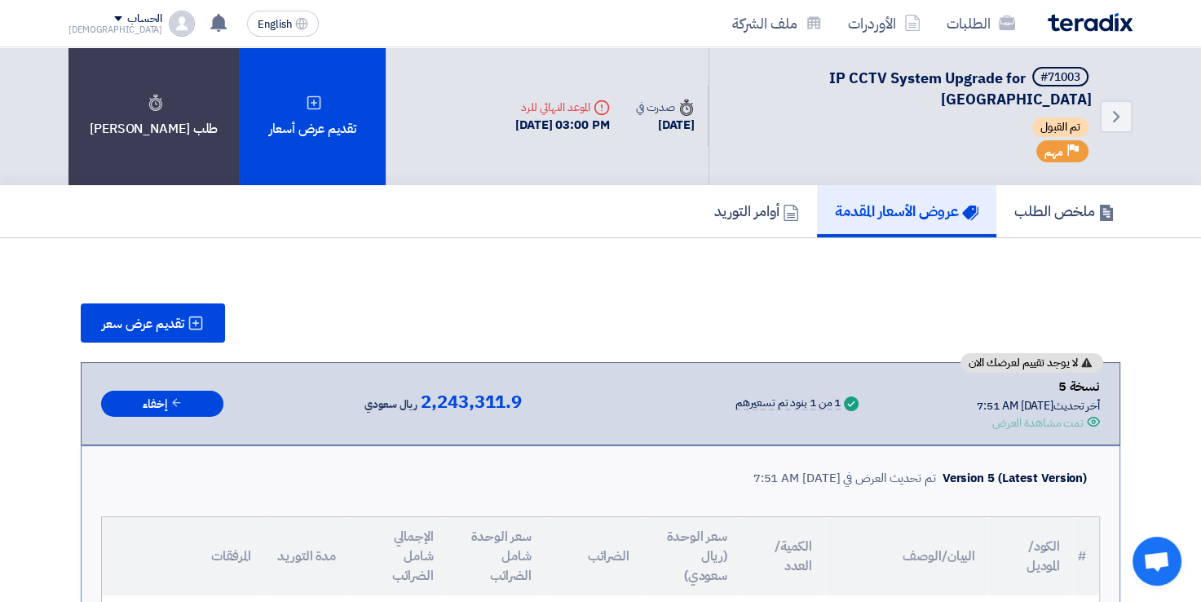
click at [85, 25] on div "[PERSON_NAME]" at bounding box center [116, 29] width 94 height 9
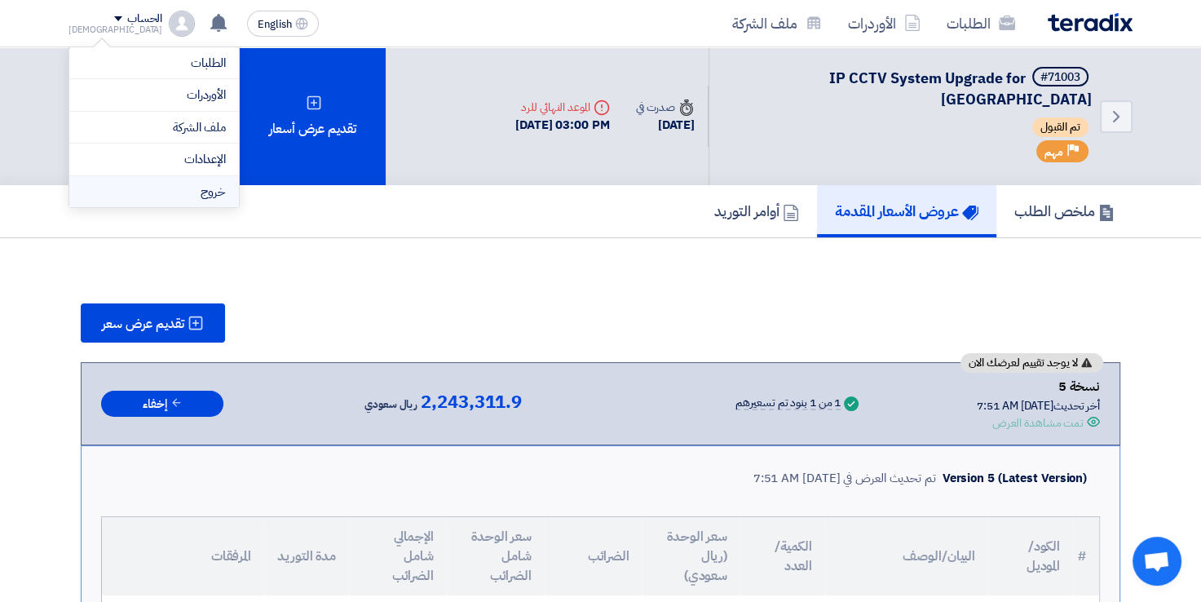
click at [199, 194] on li "خروج" at bounding box center [154, 192] width 170 height 32
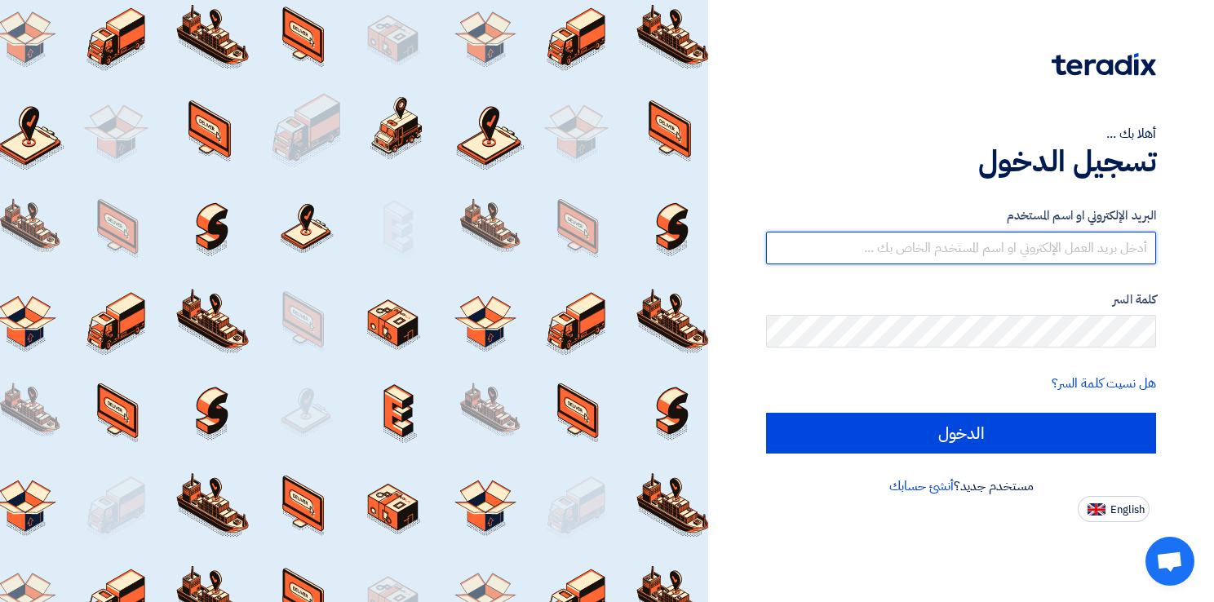
type input "maljowaid@dsc.sa"
